Goal: Task Accomplishment & Management: Complete application form

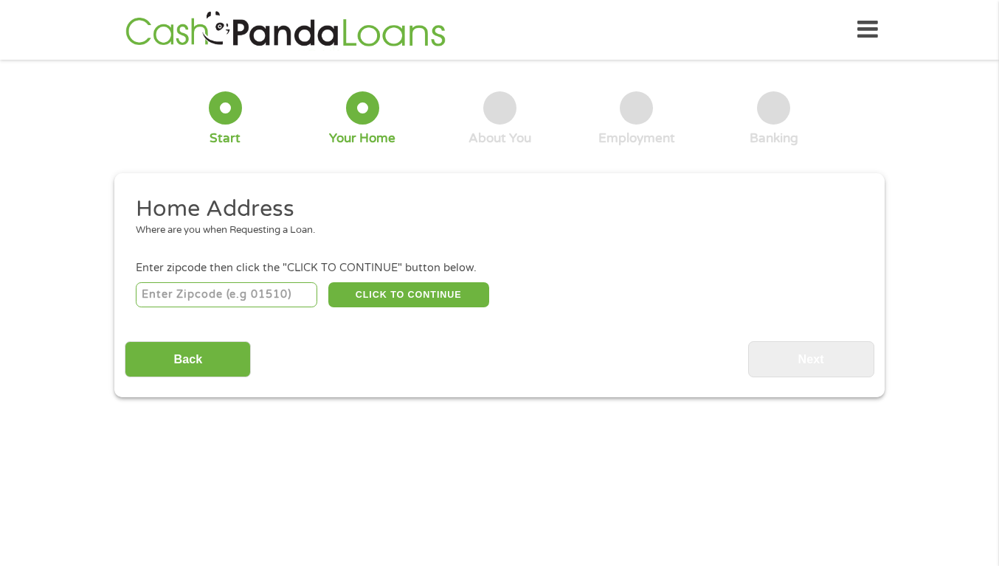
click at [163, 299] on input "number" at bounding box center [227, 295] width 182 height 25
type input "61611"
select select "[US_STATE]"
click at [381, 290] on button "CLICK TO CONTINUE" at bounding box center [408, 295] width 161 height 25
type input "61611"
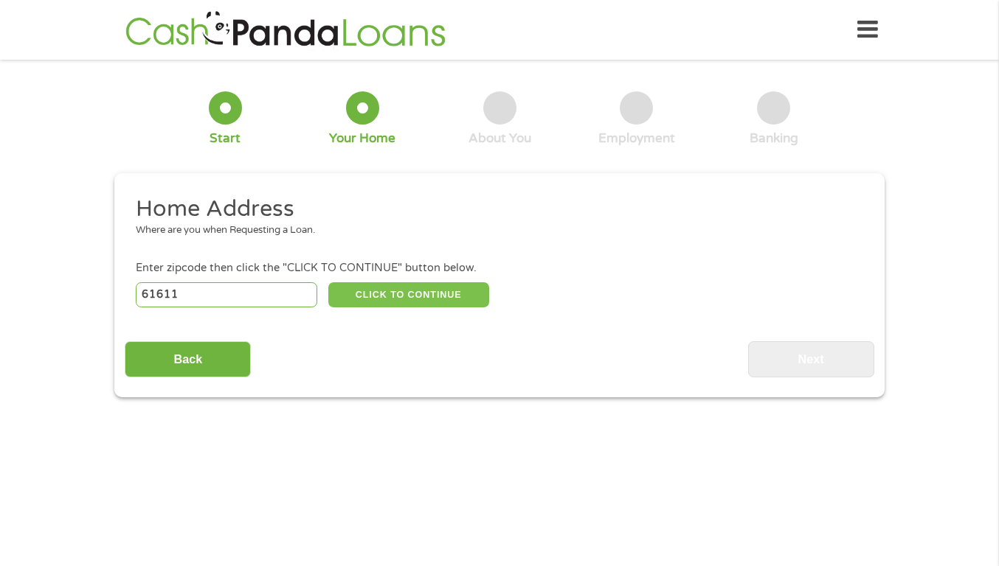
type input "[GEOGRAPHIC_DATA]"
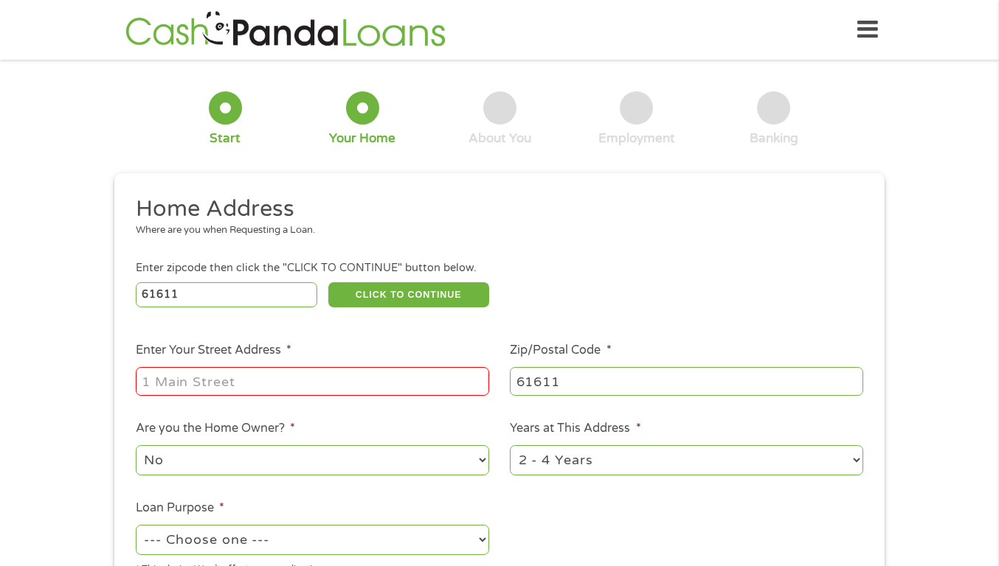
click at [260, 380] on input "Enter Your Street Address *" at bounding box center [312, 381] width 353 height 28
type input "[STREET_ADDRESS]"
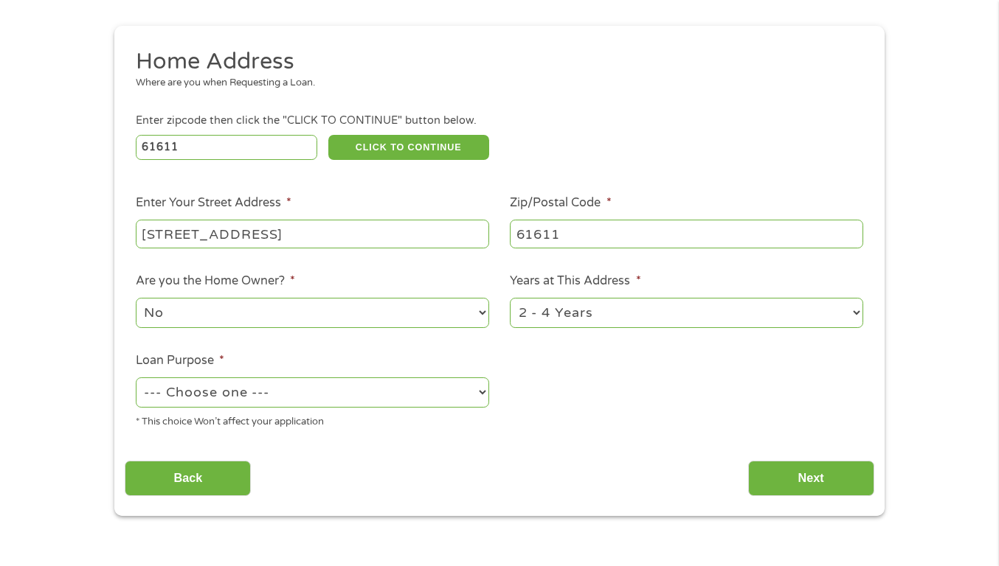
scroll to position [221, 0]
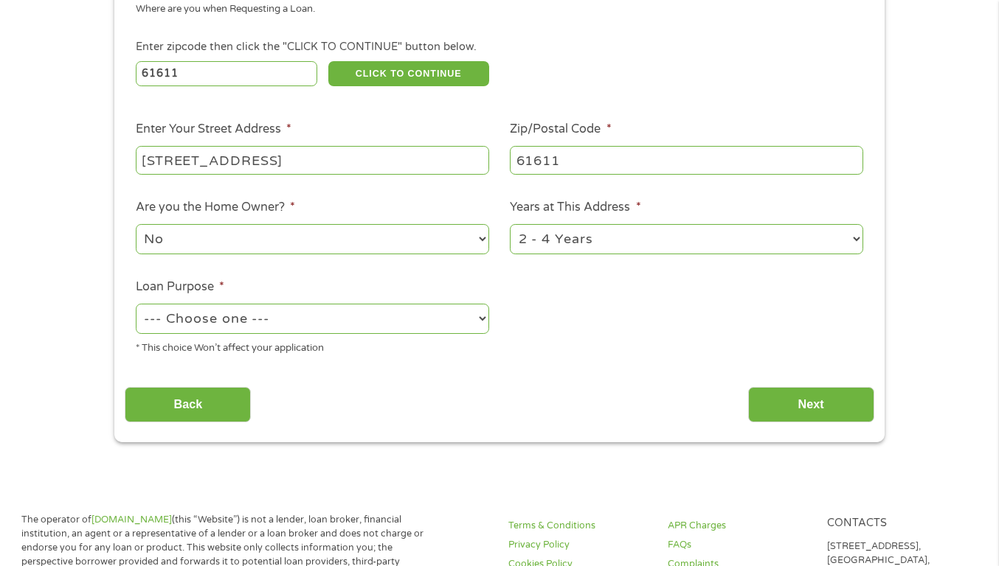
click at [484, 318] on select "--- Choose one --- Pay Bills Debt Consolidation Home Improvement Major Purchase…" at bounding box center [312, 319] width 353 height 30
select select "other"
click at [136, 304] on select "--- Choose one --- Pay Bills Debt Consolidation Home Improvement Major Purchase…" at bounding box center [312, 319] width 353 height 30
click at [800, 406] on input "Next" at bounding box center [811, 405] width 126 height 36
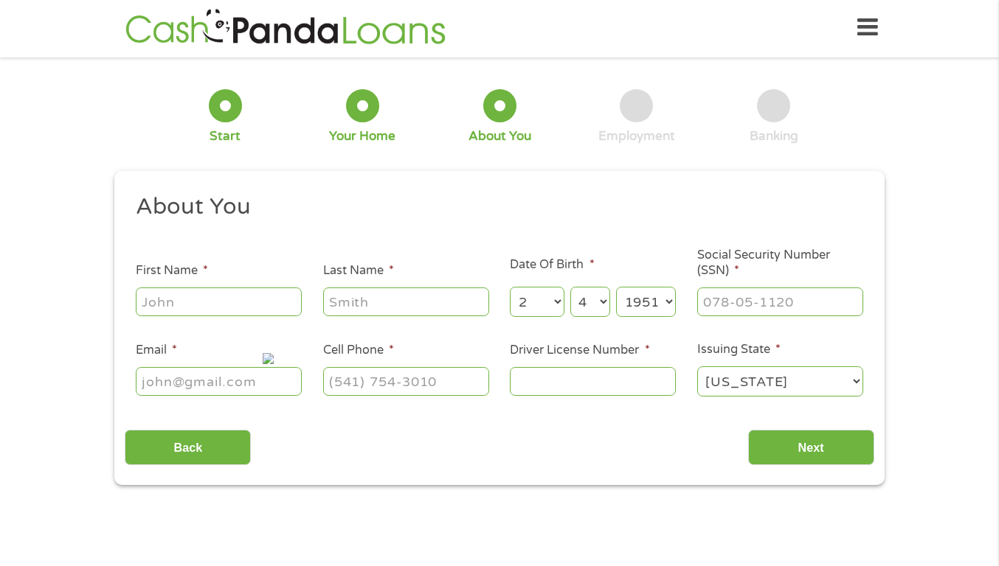
scroll to position [0, 0]
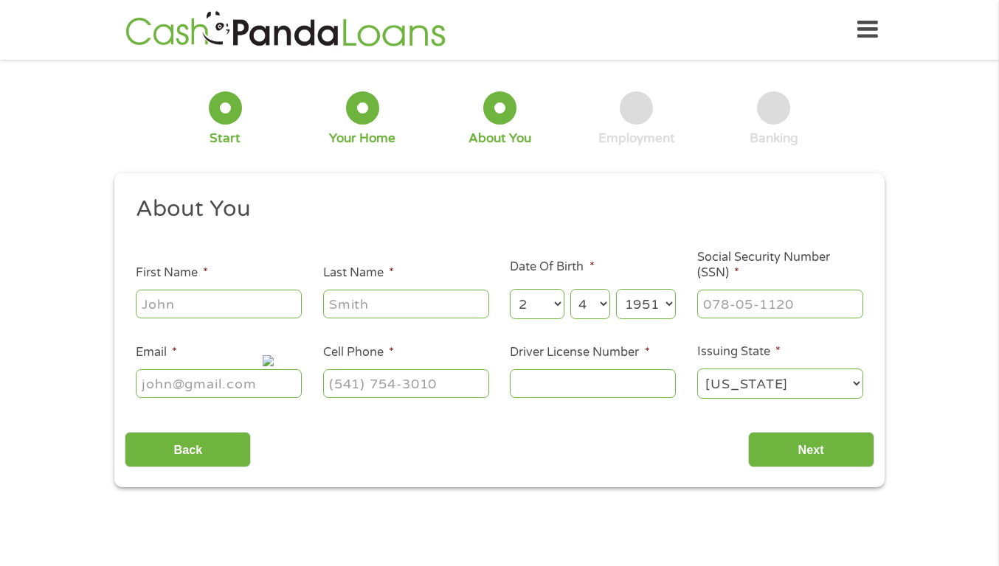
click at [251, 312] on input "First Name *" at bounding box center [219, 304] width 166 height 28
type input "[PERSON_NAME]"
type input "[EMAIL_ADDRESS][DOMAIN_NAME]"
type input "(130) 957-3621"
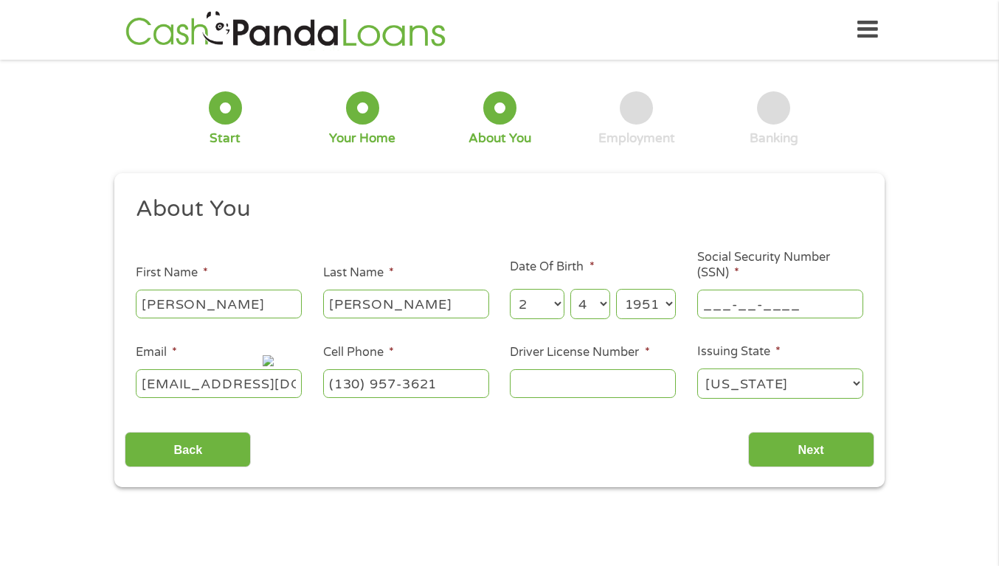
click at [803, 305] on input "___-__-____" at bounding box center [780, 304] width 166 height 28
type input "327-44-1791"
click at [517, 380] on input "Driver License Number *" at bounding box center [593, 384] width 166 height 28
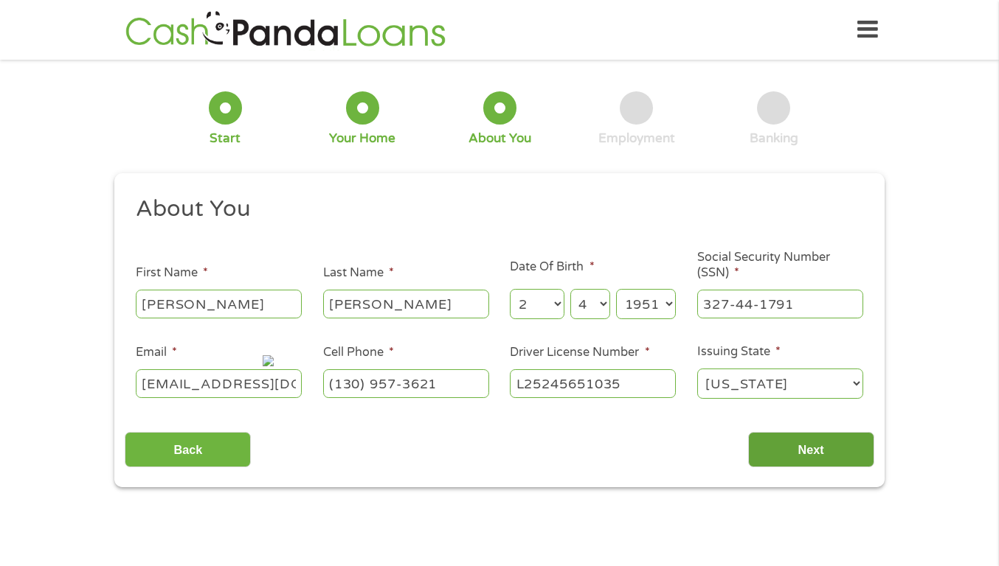
type input "L25245651035"
click at [819, 448] on input "Next" at bounding box center [811, 450] width 126 height 36
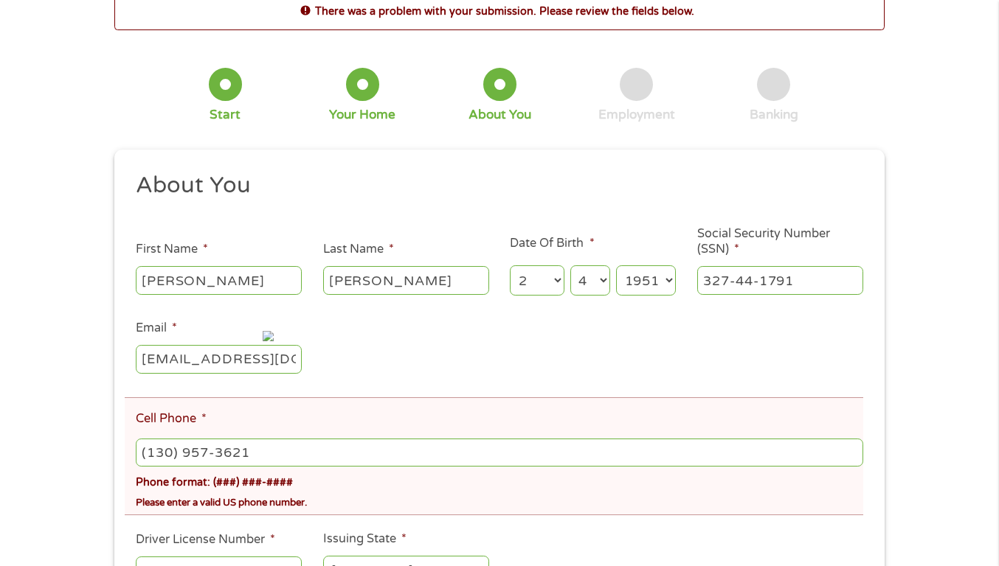
scroll to position [148, 0]
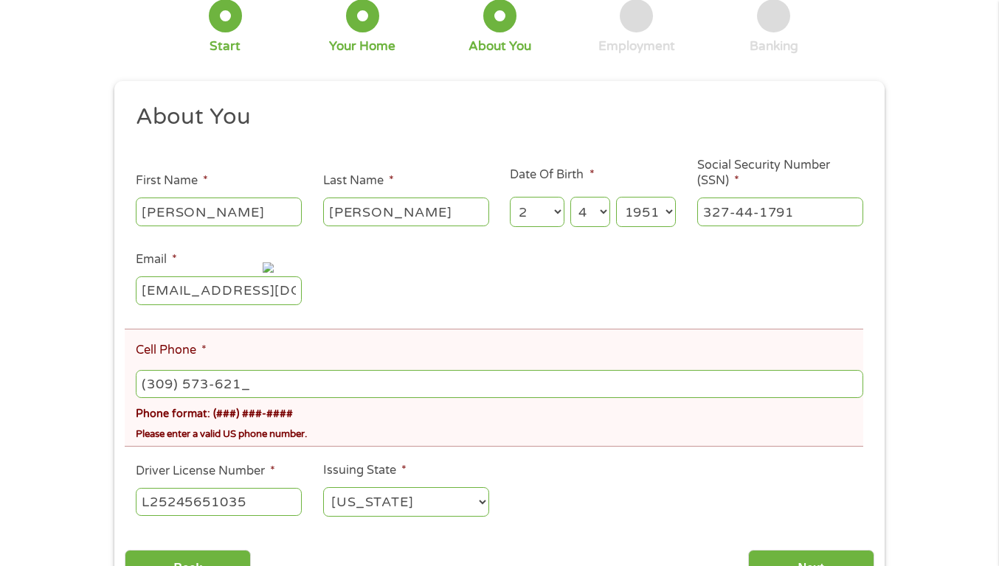
type input "[PHONE_NUMBER]"
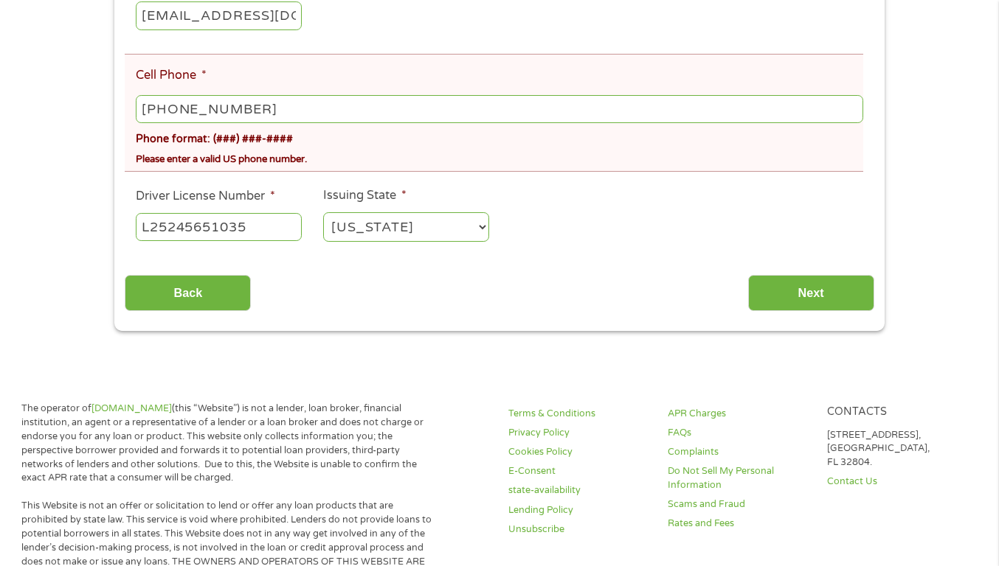
scroll to position [443, 0]
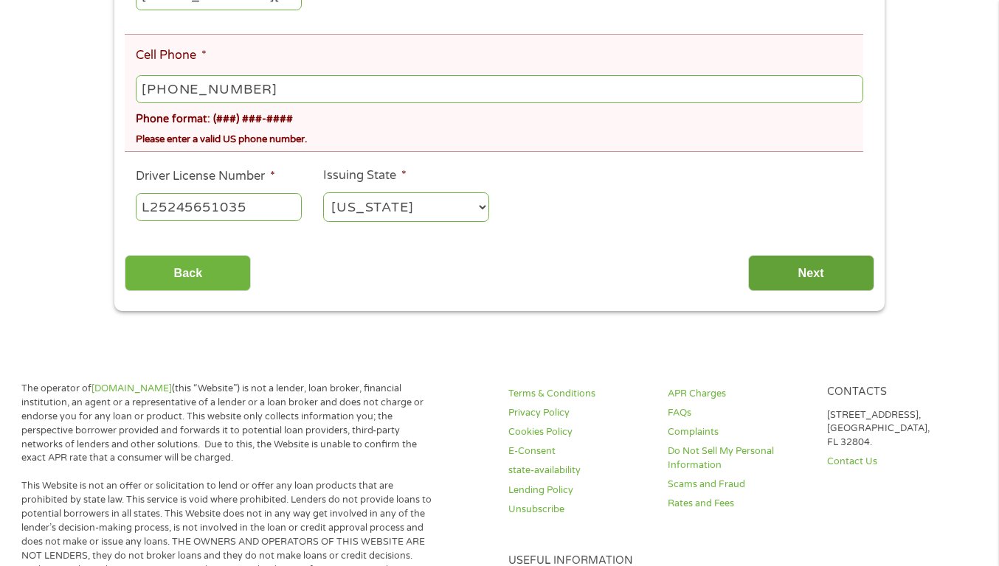
click at [785, 272] on input "Next" at bounding box center [811, 273] width 126 height 36
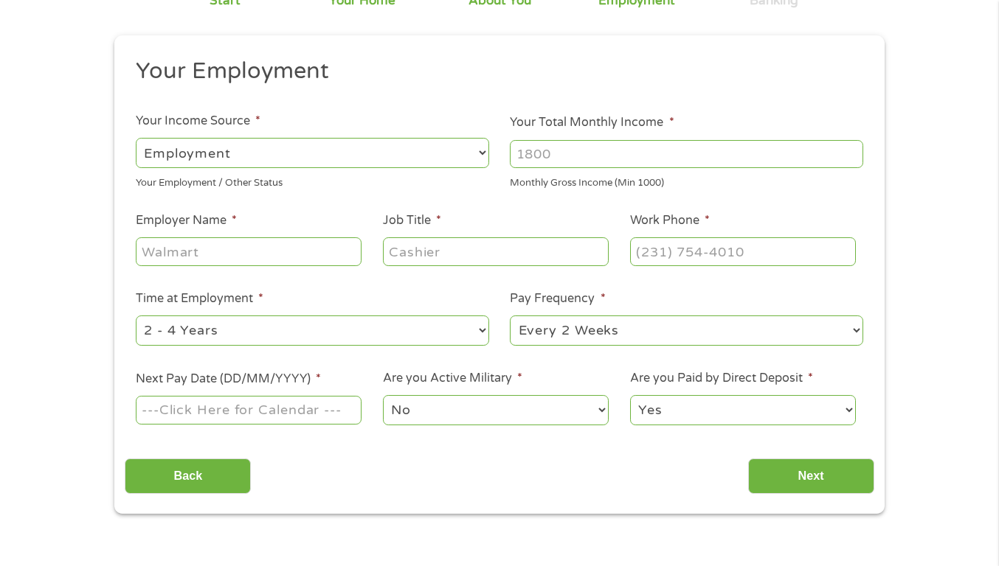
scroll to position [0, 0]
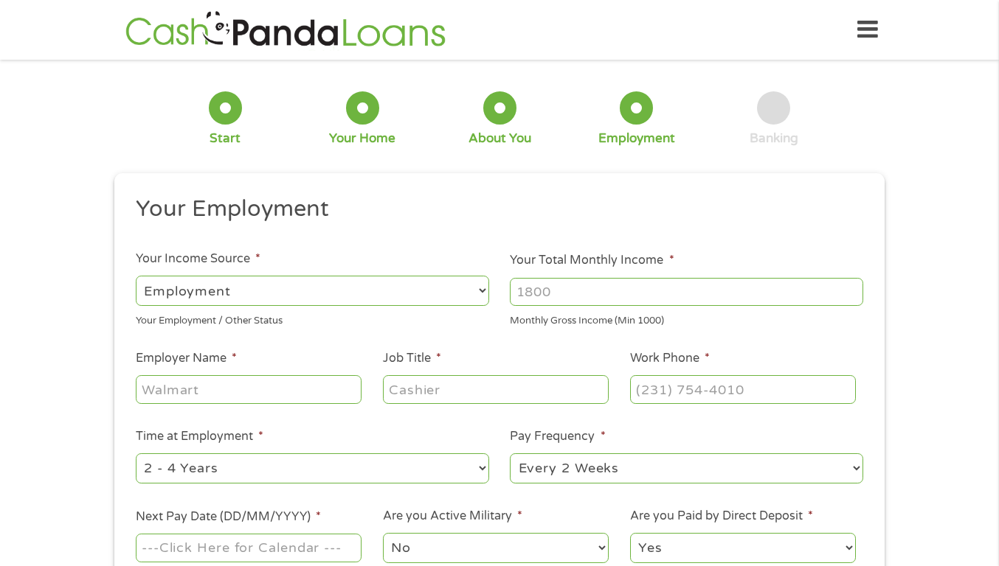
click at [483, 289] on select "--- Choose one --- Employment [DEMOGRAPHIC_DATA] Benefits" at bounding box center [312, 291] width 353 height 30
click at [136, 276] on select "--- Choose one --- Employment [DEMOGRAPHIC_DATA] Benefits" at bounding box center [312, 291] width 353 height 30
click at [268, 291] on select "--- Choose one --- Employment [DEMOGRAPHIC_DATA] Benefits" at bounding box center [312, 291] width 353 height 30
click at [561, 294] on input "Your Total Monthly Income *" at bounding box center [686, 292] width 353 height 28
click at [249, 292] on select "--- Choose one --- Employment [DEMOGRAPHIC_DATA] Benefits" at bounding box center [312, 291] width 353 height 30
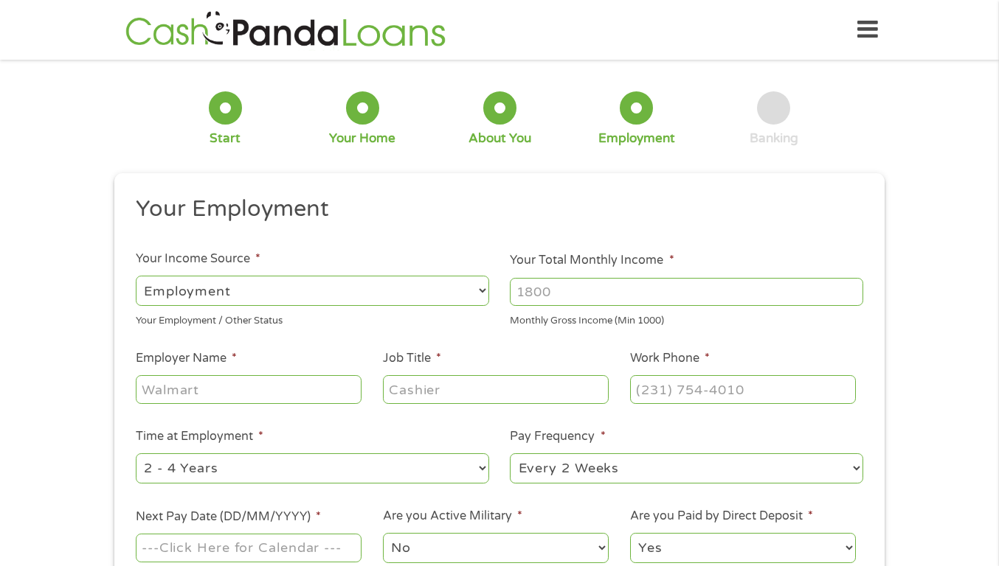
click at [249, 291] on select "--- Choose one --- Employment [DEMOGRAPHIC_DATA] Benefits" at bounding box center [312, 291] width 353 height 30
click at [481, 290] on select "--- Choose one --- Employment [DEMOGRAPHIC_DATA] Benefits" at bounding box center [312, 291] width 353 height 30
select select "benefits"
click at [136, 276] on select "--- Choose one --- Employment [DEMOGRAPHIC_DATA] Benefits" at bounding box center [312, 291] width 353 height 30
type input "Other"
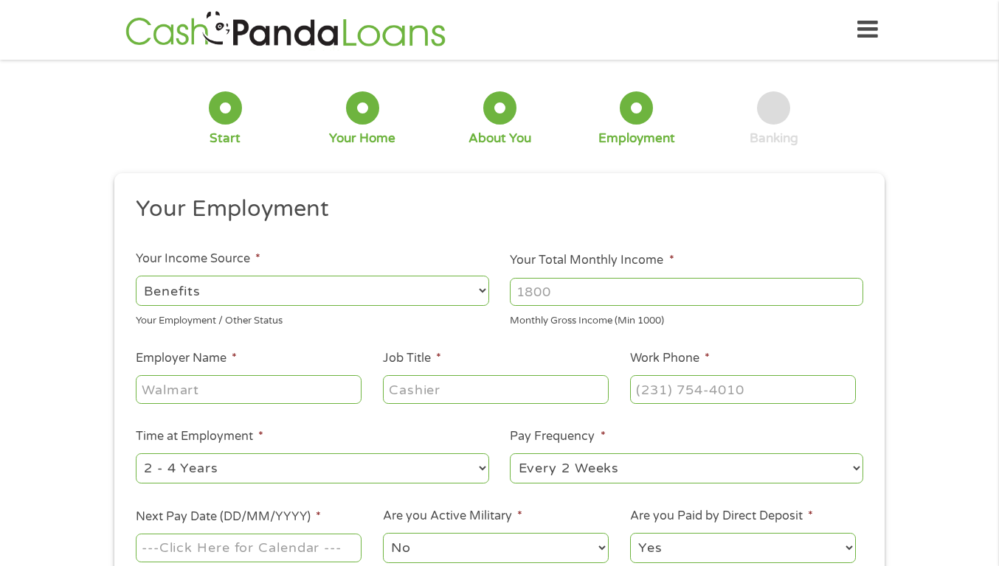
type input "[PHONE_NUMBER]"
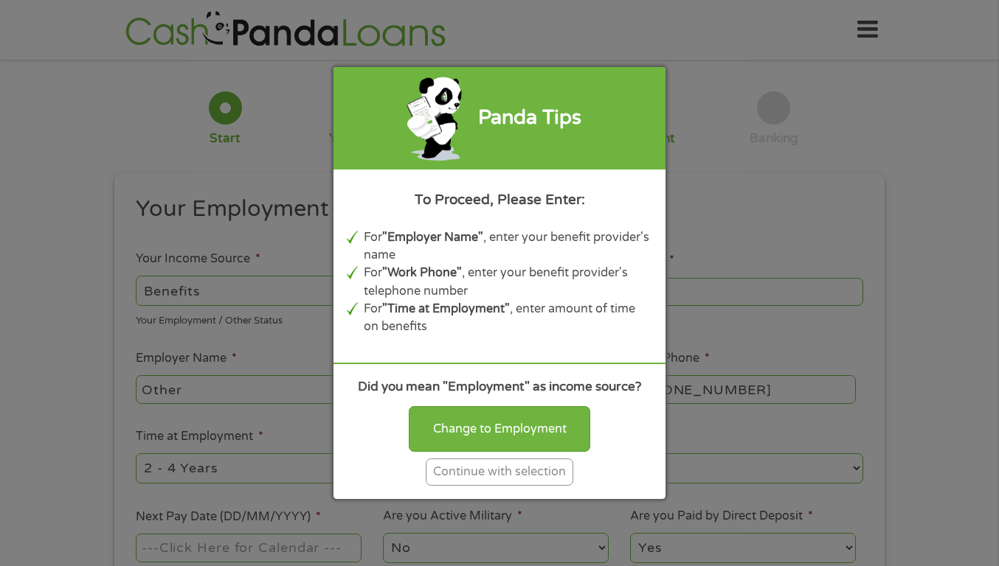
drag, startPoint x: 482, startPoint y: 471, endPoint x: 482, endPoint y: 480, distance: 9.6
click at [482, 480] on div "Continue with selection" at bounding box center [500, 472] width 148 height 27
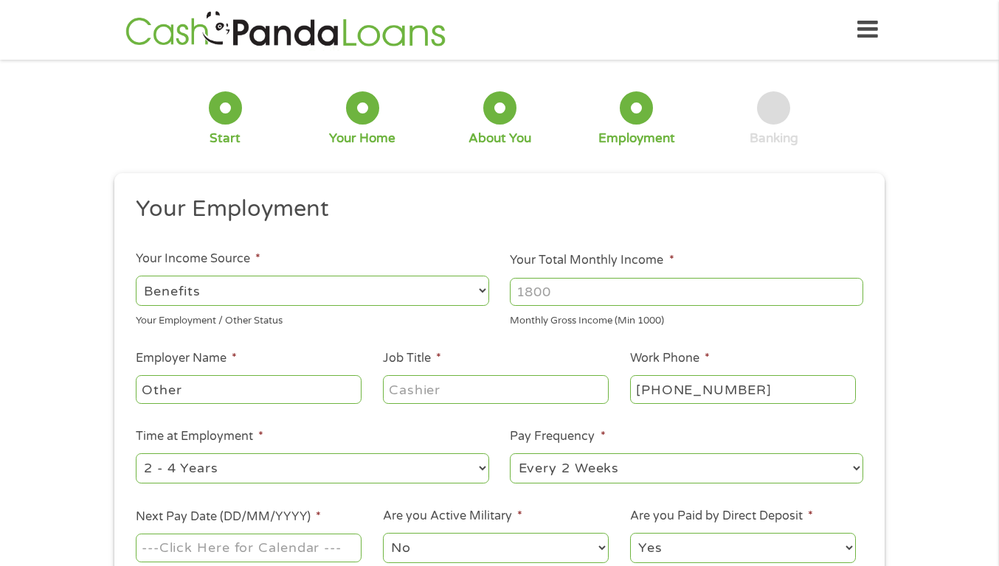
click at [210, 291] on select "--- Choose one --- Employment [DEMOGRAPHIC_DATA] Benefits" at bounding box center [312, 291] width 353 height 30
select select "fullTime"
click at [136, 276] on select "--- Choose one --- Employment [DEMOGRAPHIC_DATA] Benefits" at bounding box center [312, 291] width 353 height 30
click at [238, 280] on select "--- Choose one --- Employment [DEMOGRAPHIC_DATA] Benefits" at bounding box center [312, 291] width 353 height 30
click at [216, 298] on select "--- Choose one --- Employment [DEMOGRAPHIC_DATA] Benefits" at bounding box center [312, 291] width 353 height 30
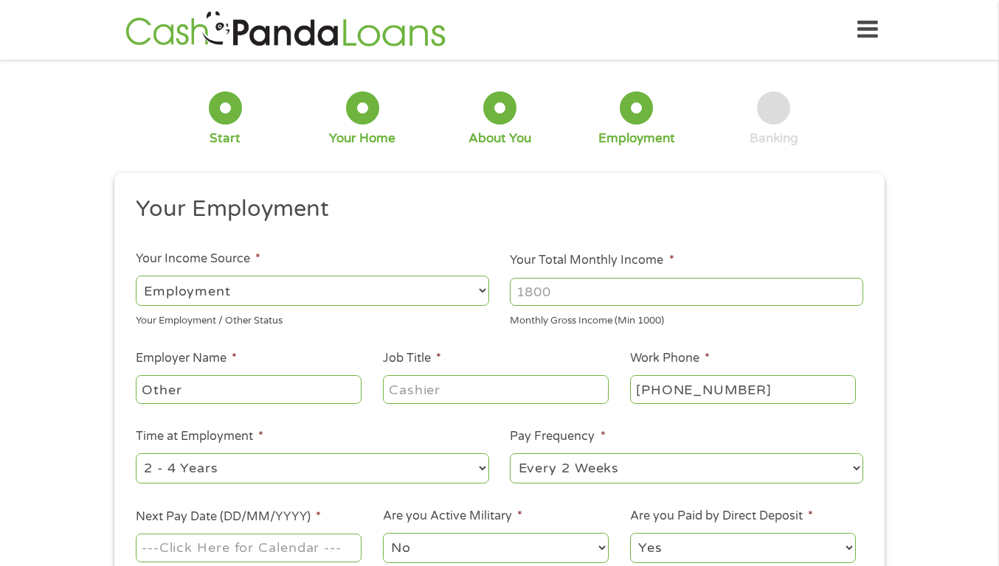
drag, startPoint x: 145, startPoint y: 294, endPoint x: 157, endPoint y: 288, distance: 12.9
click at [147, 294] on select "--- Choose one --- Employment [DEMOGRAPHIC_DATA] Benefits" at bounding box center [312, 291] width 353 height 30
click at [238, 286] on select "--- Choose one --- Employment [DEMOGRAPHIC_DATA] Benefits" at bounding box center [312, 291] width 353 height 30
click at [205, 389] on input "Other" at bounding box center [249, 389] width 226 height 28
type input "O"
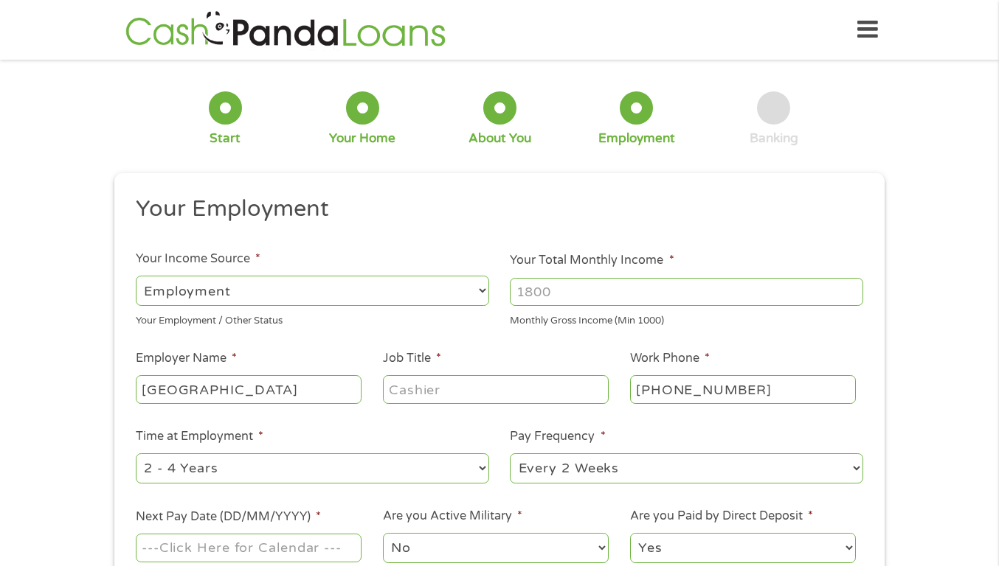
type input "[GEOGRAPHIC_DATA]"
click at [453, 390] on input "Job Title *" at bounding box center [496, 389] width 226 height 28
type input "Customer Assistant"
click at [797, 349] on ul "Your Employment Your Income Source * --- Choose one --- Employment [DEMOGRAPHIC…" at bounding box center [499, 386] width 749 height 382
click at [759, 378] on input "[PHONE_NUMBER]" at bounding box center [743, 389] width 226 height 28
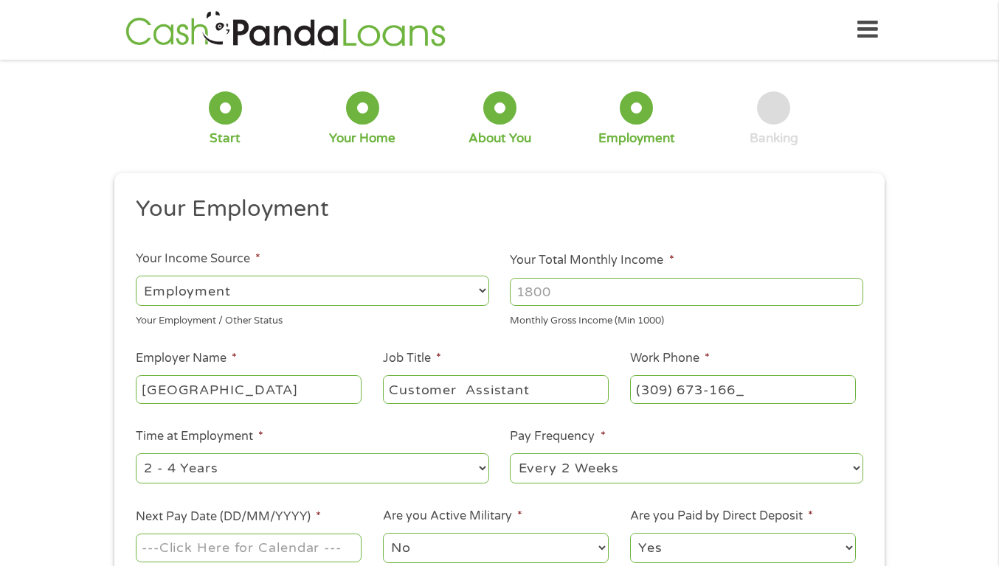
type input "[PHONE_NUMBER]"
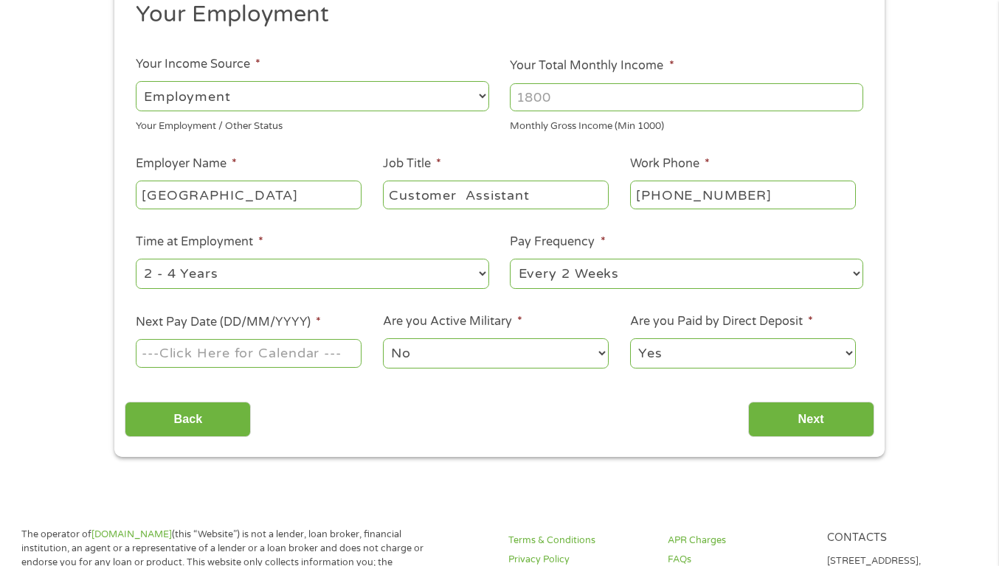
scroll to position [221, 0]
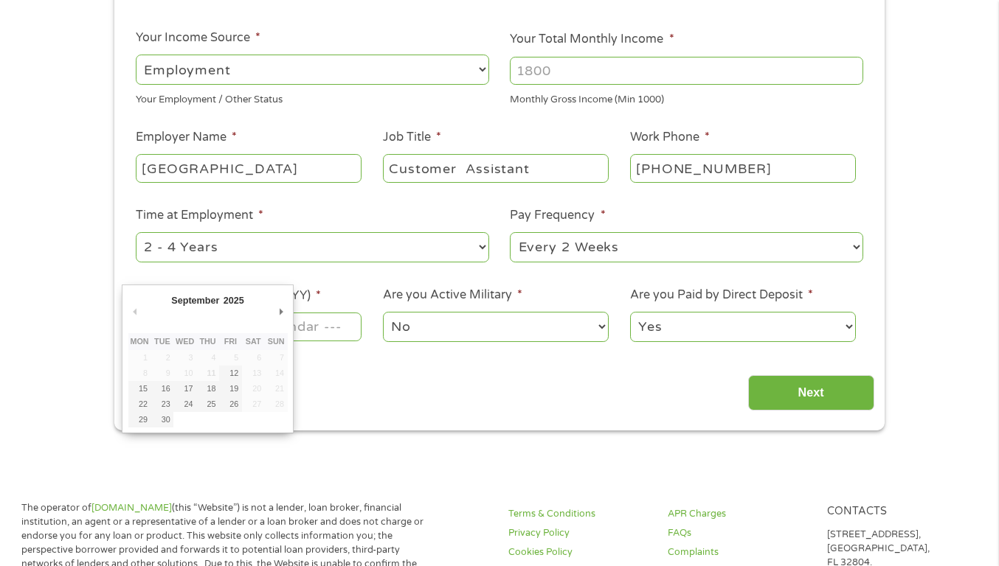
click at [331, 330] on input "Next Pay Date (DD/MM/YYYY) *" at bounding box center [249, 327] width 226 height 28
type input "[DATE]"
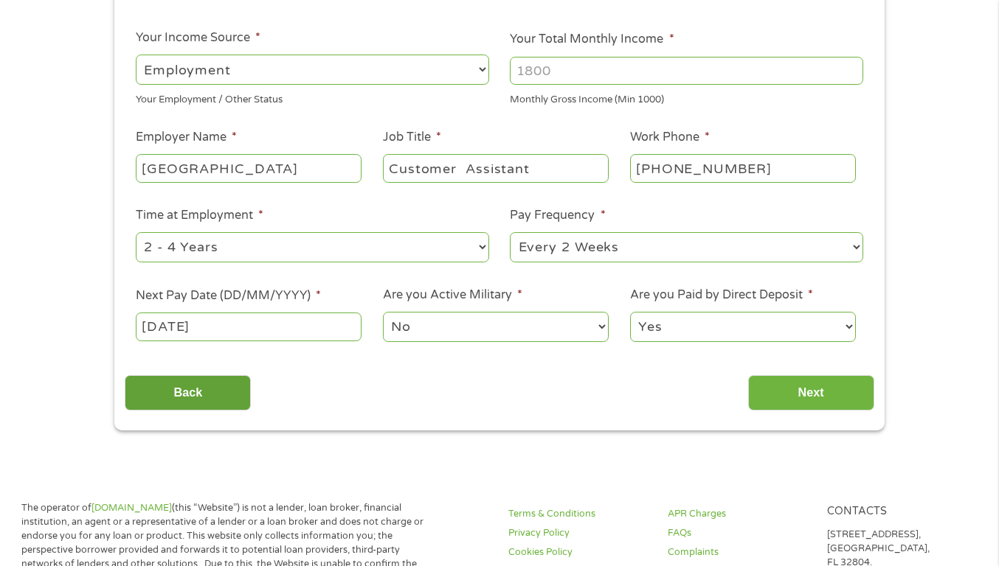
click at [212, 385] on input "Back" at bounding box center [188, 393] width 126 height 36
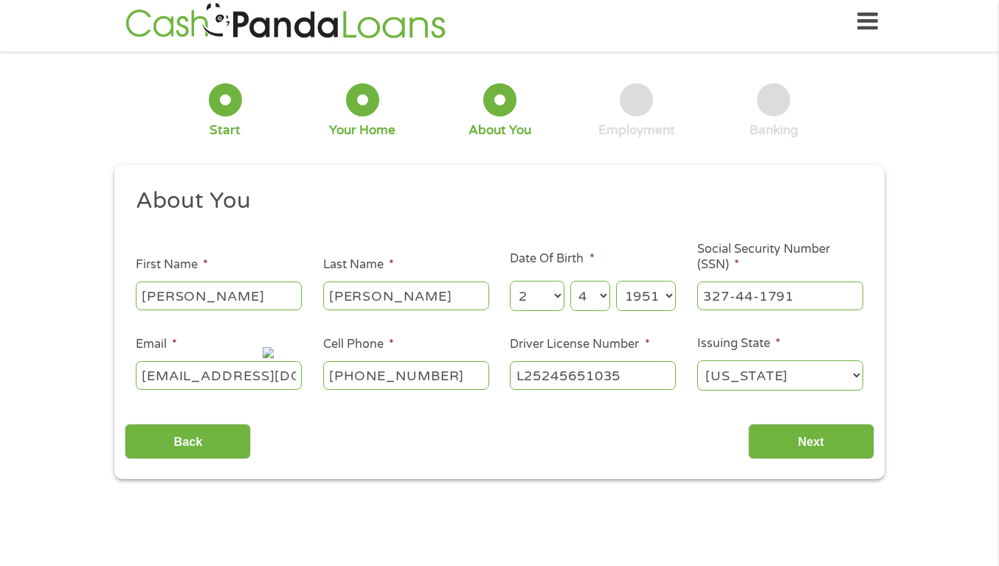
scroll to position [0, 0]
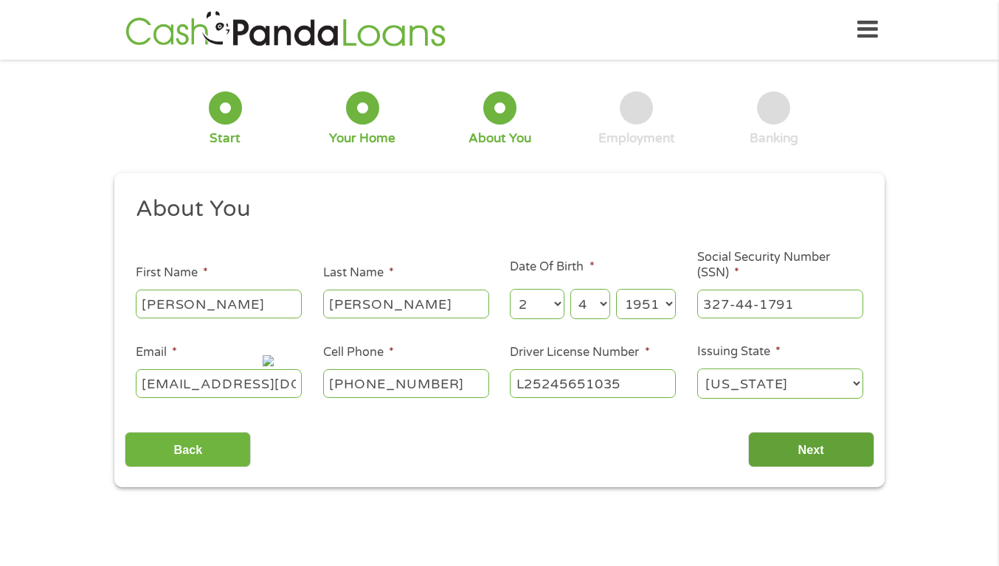
click at [803, 447] on input "Next" at bounding box center [811, 450] width 126 height 36
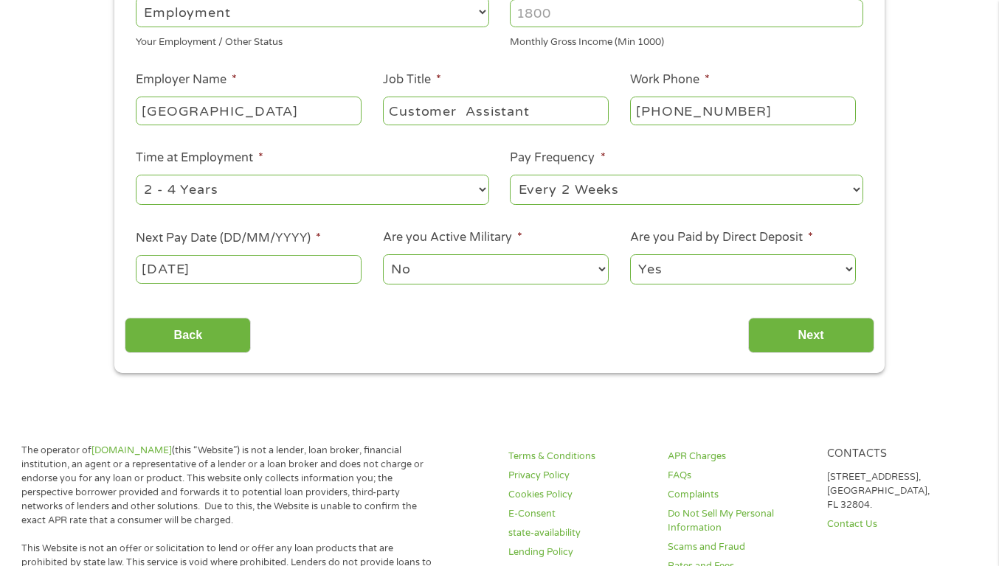
scroll to position [295, 0]
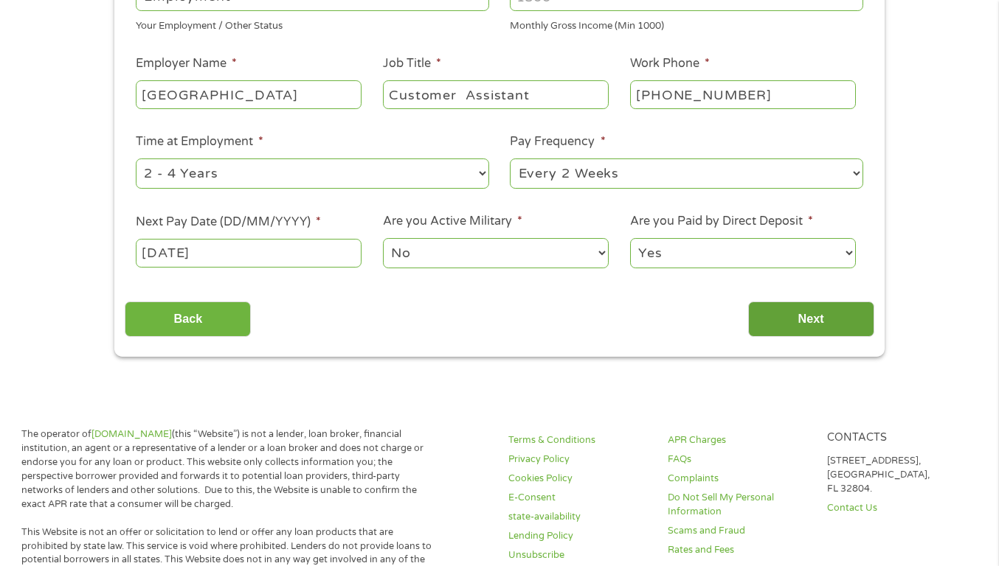
click at [786, 313] on input "Next" at bounding box center [811, 320] width 126 height 36
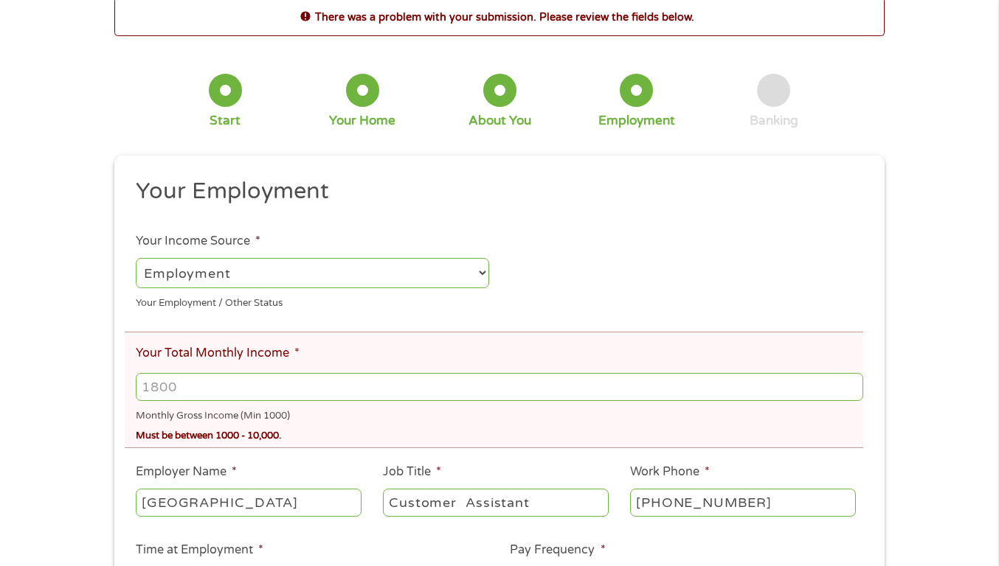
scroll to position [74, 0]
click at [204, 384] on input "Your Total Monthly Income *" at bounding box center [499, 387] width 727 height 28
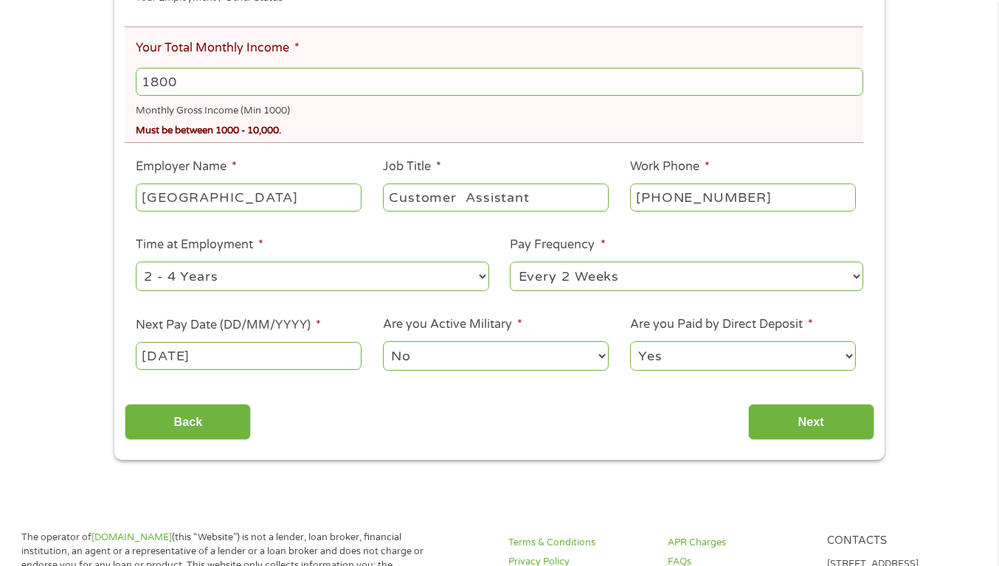
scroll to position [443, 0]
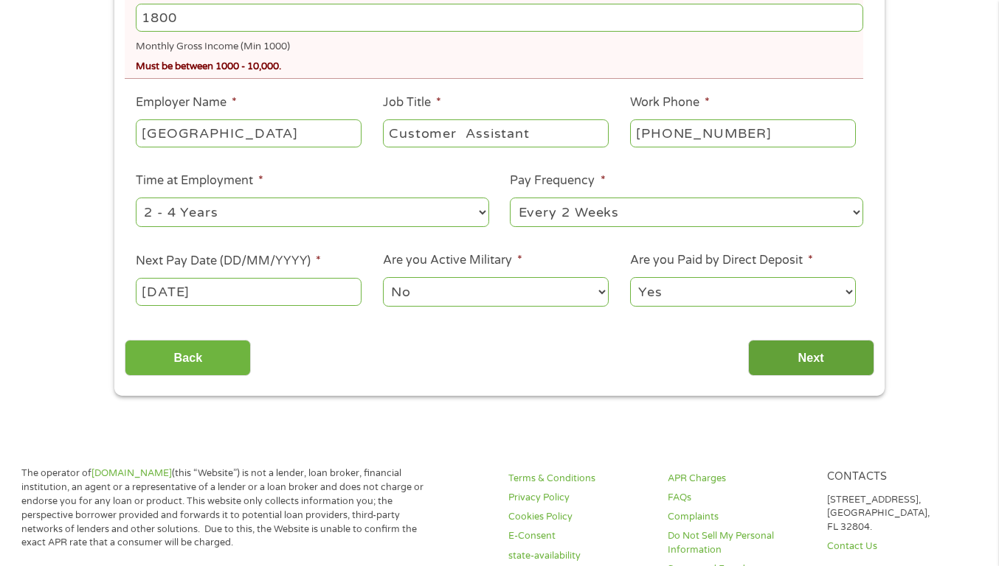
type input "1800"
click at [795, 355] on input "Next" at bounding box center [811, 358] width 126 height 36
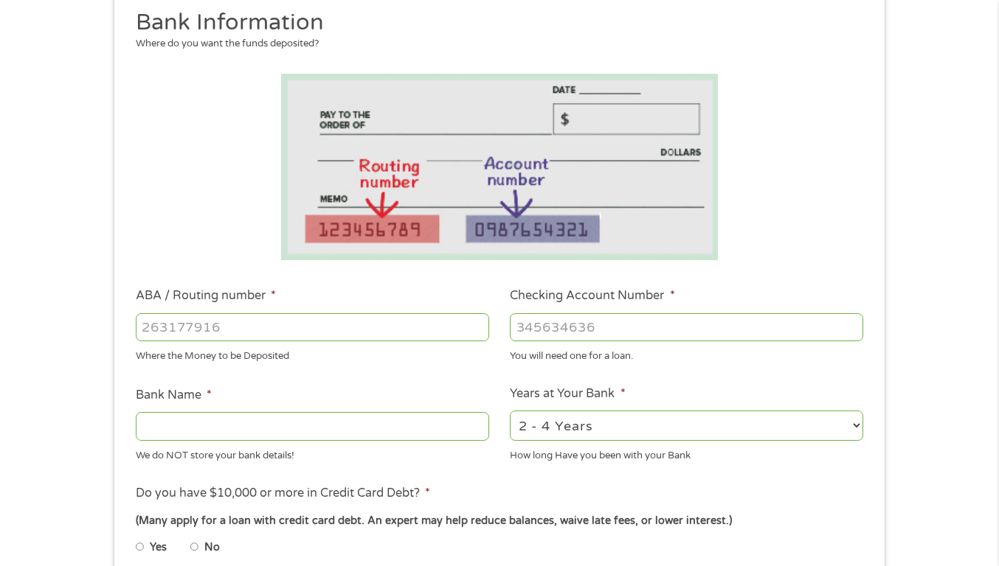
scroll to position [221, 0]
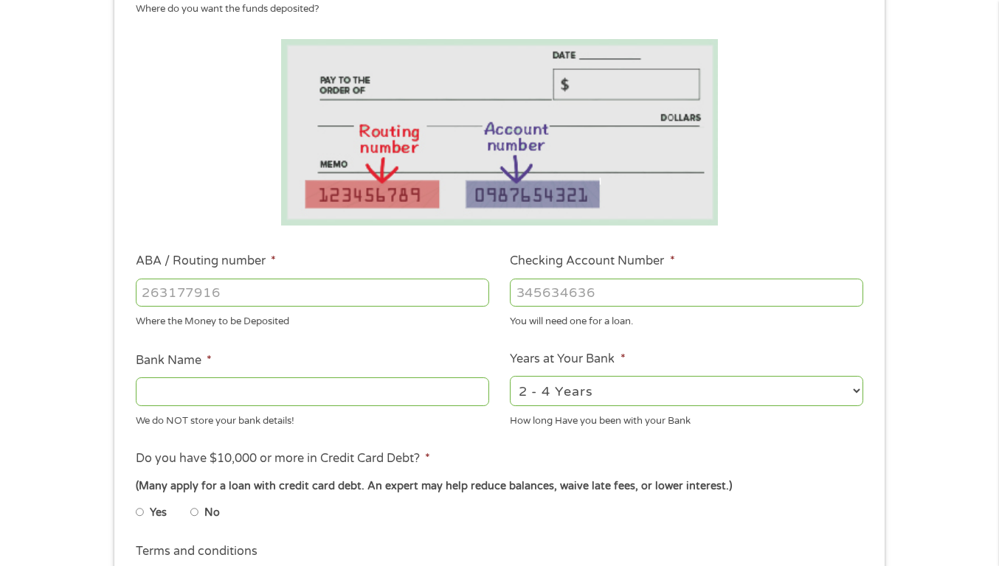
click at [139, 513] on input "Yes" at bounding box center [140, 513] width 9 height 24
radio input "true"
click at [855, 389] on select "2 - 4 Years 6 - 12 Months 1 - 2 Years Over 4 Years" at bounding box center [686, 391] width 353 height 30
select select "60months"
click at [510, 376] on select "2 - 4 Years 6 - 12 Months 1 - 2 Years Over 4 Years" at bounding box center [686, 391] width 353 height 30
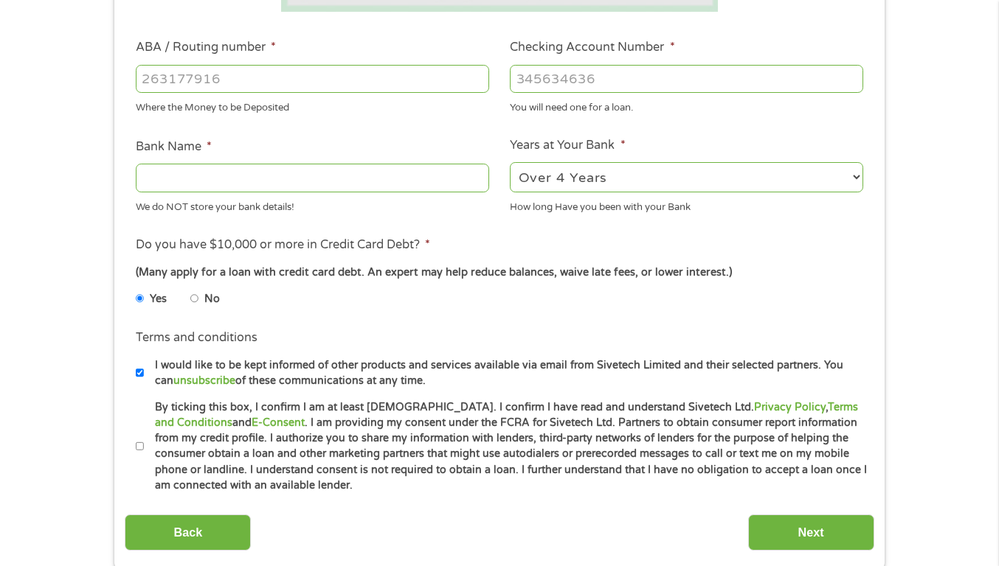
scroll to position [443, 0]
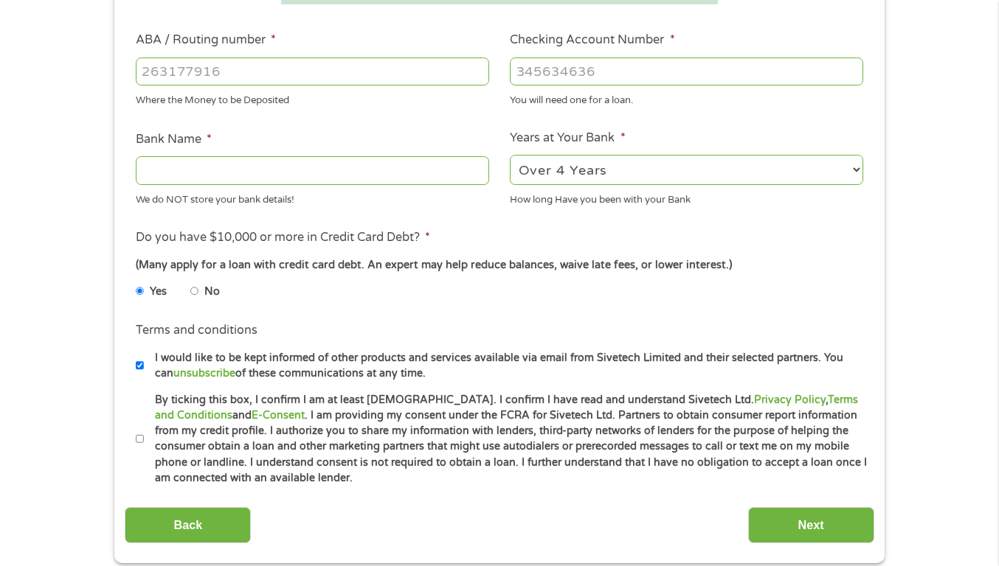
click at [138, 440] on input "By ticking this box, I confirm I am at least [DEMOGRAPHIC_DATA]. I confirm I ha…" at bounding box center [140, 440] width 9 height 24
checkbox input "true"
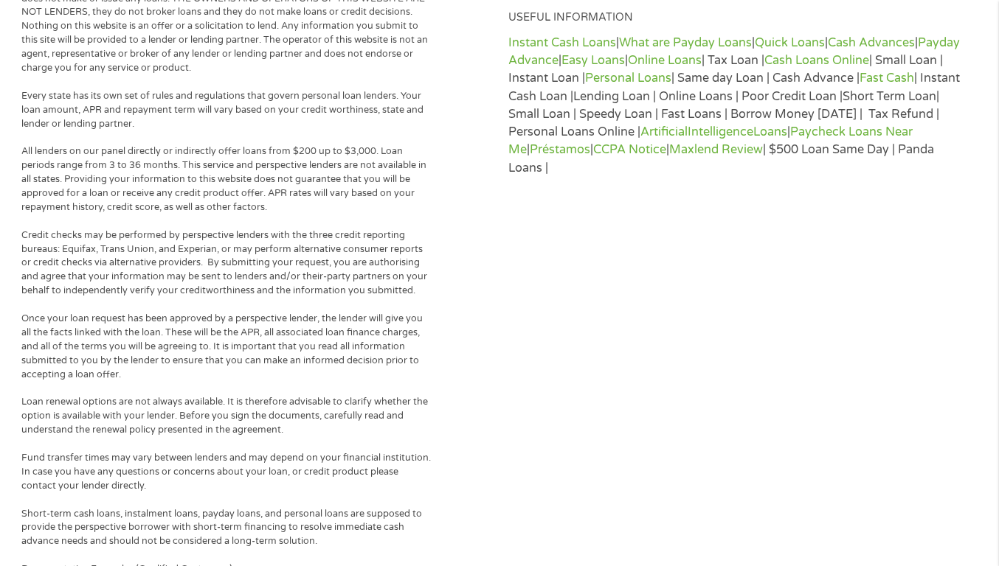
scroll to position [1254, 0]
